Goal: Task Accomplishment & Management: Use online tool/utility

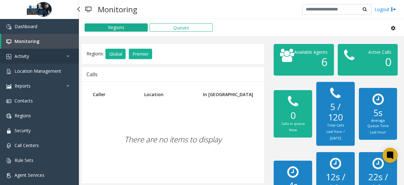
click at [33, 57] on link "Activity" at bounding box center [39, 56] width 79 height 15
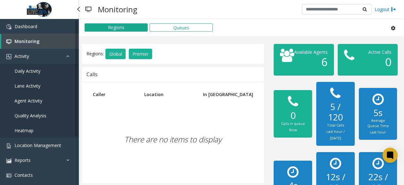
click at [40, 72] on span "Daily Activity" at bounding box center [28, 71] width 26 height 6
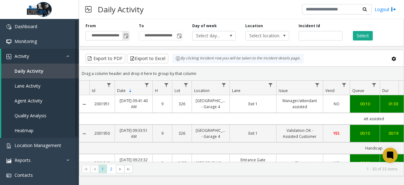
click at [126, 35] on span "Toggle popup" at bounding box center [125, 35] width 5 height 5
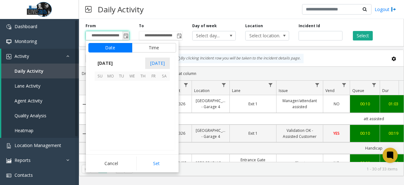
scroll to position [113282, 0]
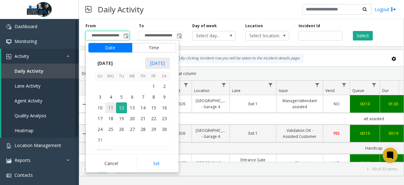
click at [111, 105] on span "11" at bounding box center [110, 107] width 11 height 11
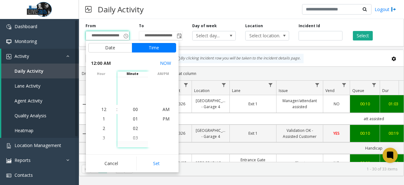
click at [160, 164] on button "Set" at bounding box center [156, 163] width 40 height 14
type input "**********"
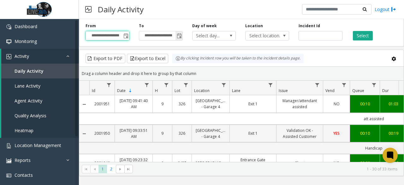
click at [179, 37] on span "Toggle popup" at bounding box center [179, 35] width 5 height 5
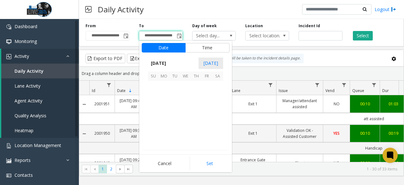
scroll to position [9, 0]
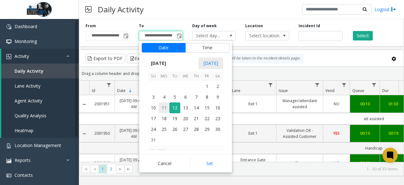
click at [162, 109] on span "11" at bounding box center [164, 107] width 11 height 11
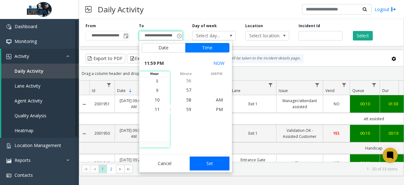
click at [208, 166] on button "Set" at bounding box center [210, 163] width 40 height 14
type input "**********"
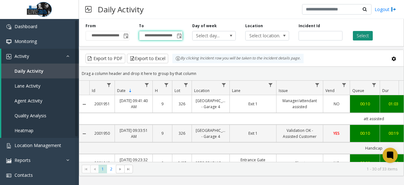
click at [358, 34] on button "Select" at bounding box center [363, 35] width 20 height 9
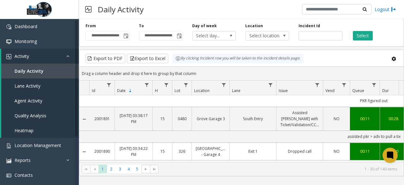
scroll to position [872, 0]
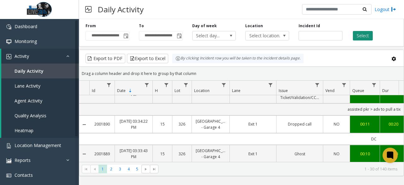
click at [360, 35] on button "Select" at bounding box center [363, 35] width 20 height 9
click at [146, 56] on button "Export to Excel" at bounding box center [147, 58] width 41 height 9
